Goal: Communication & Community: Ask a question

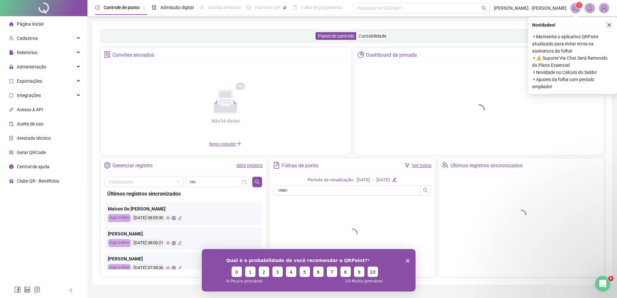
click at [608, 26] on icon "close" at bounding box center [609, 25] width 5 height 5
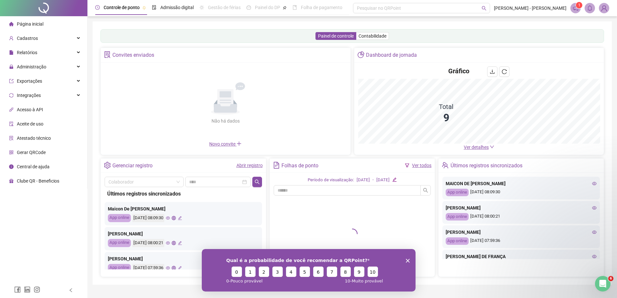
click at [38, 29] on div "Página inicial" at bounding box center [26, 23] width 34 height 13
click at [40, 18] on div "Página inicial" at bounding box center [26, 23] width 34 height 13
click at [36, 36] on span "Cadastros" at bounding box center [27, 38] width 21 height 5
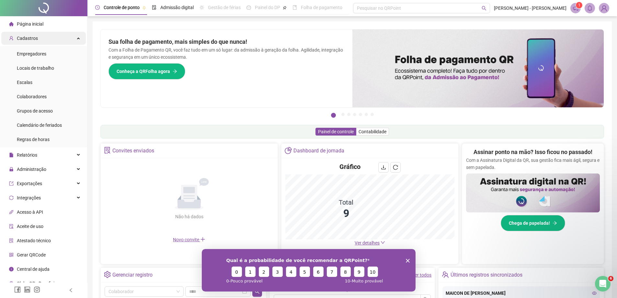
click at [39, 41] on div "Cadastros" at bounding box center [43, 38] width 85 height 13
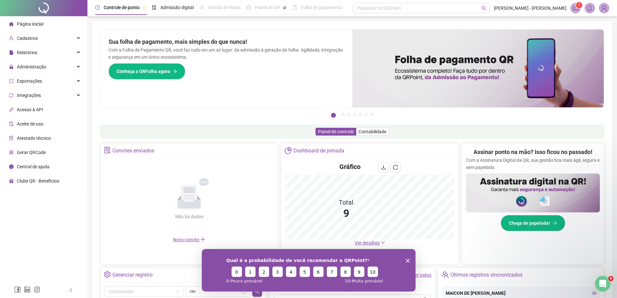
click at [571, 9] on span at bounding box center [576, 8] width 10 height 10
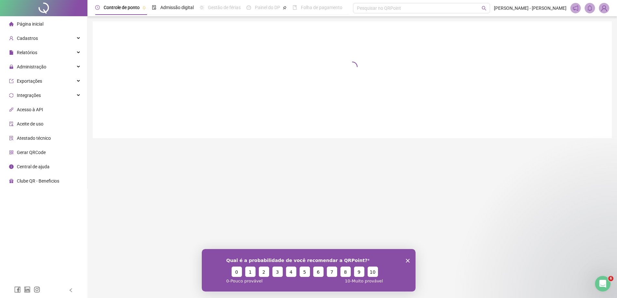
click at [587, 6] on div "1" at bounding box center [590, 8] width 39 height 10
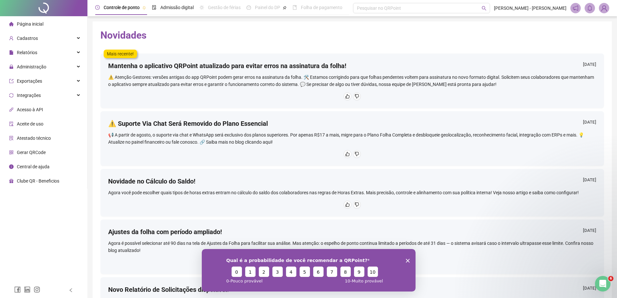
click at [403, 258] on div "Qual é a probabilidade de você recomendar a QRPoint? 0 1 2 3 4 5 6 7 8 9 10 0 -…" at bounding box center [309, 270] width 214 height 42
click at [408, 260] on polygon "Encerrar pesquisa" at bounding box center [408, 260] width 4 height 4
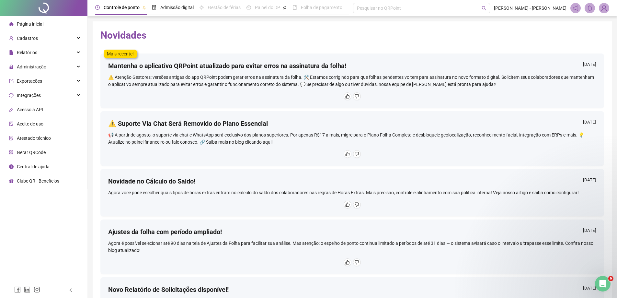
click at [18, 23] on span "Página inicial" at bounding box center [30, 23] width 27 height 5
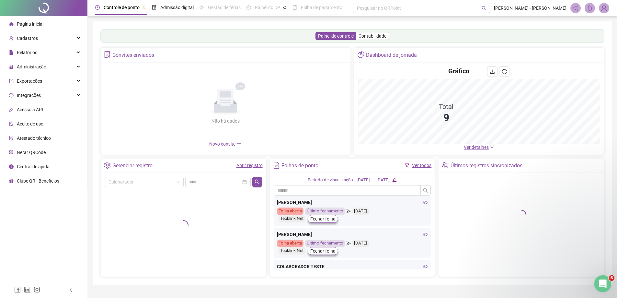
click at [604, 284] on icon "Abertura do Messenger da Intercom" at bounding box center [602, 282] width 11 height 11
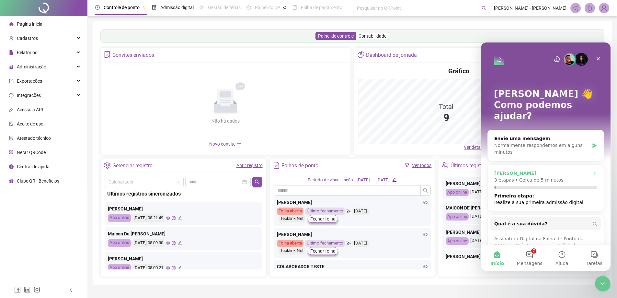
click at [523, 253] on button "7 Mensagens" at bounding box center [530, 258] width 32 height 26
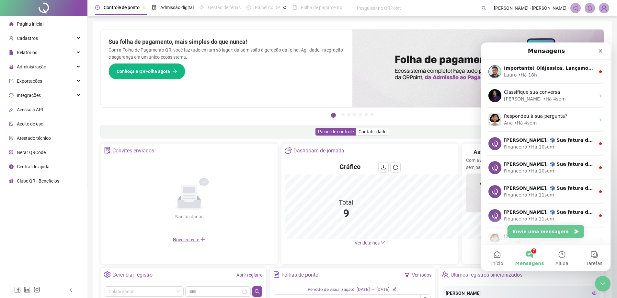
scroll to position [45, 0]
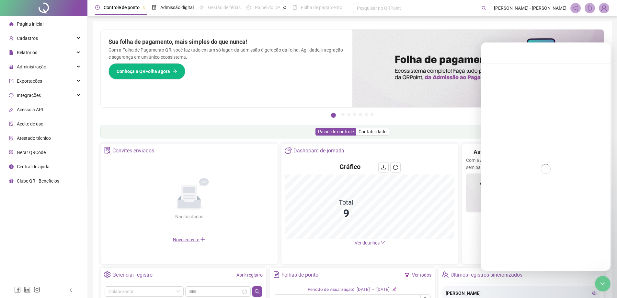
click at [557, 173] on div "Messenger da Intercom" at bounding box center [546, 168] width 130 height 211
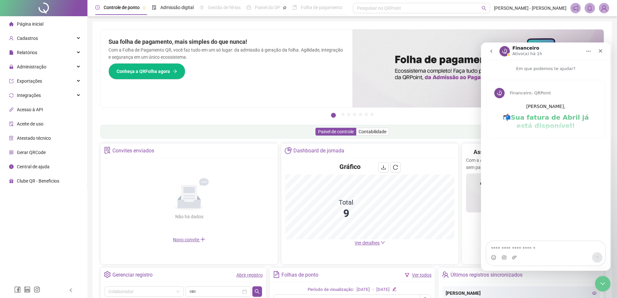
click at [490, 53] on icon "go back" at bounding box center [491, 51] width 5 height 5
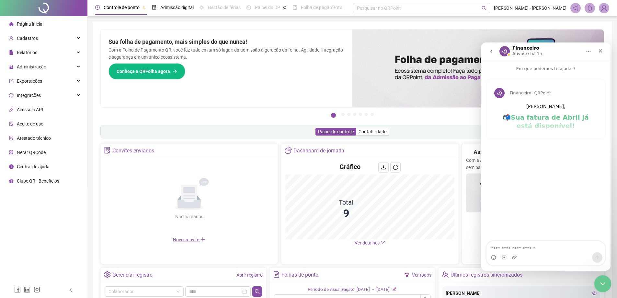
click at [608, 280] on div "Encerramento do Messenger da Intercom" at bounding box center [602, 283] width 16 height 16
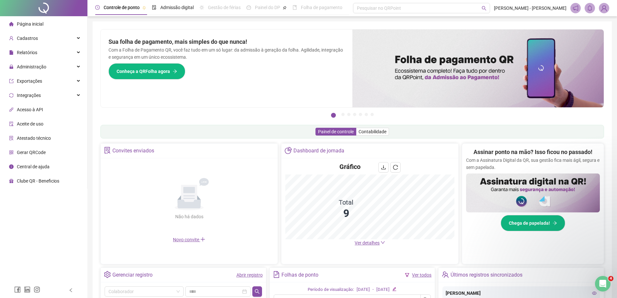
scroll to position [0, 0]
